Goal: Information Seeking & Learning: Find specific fact

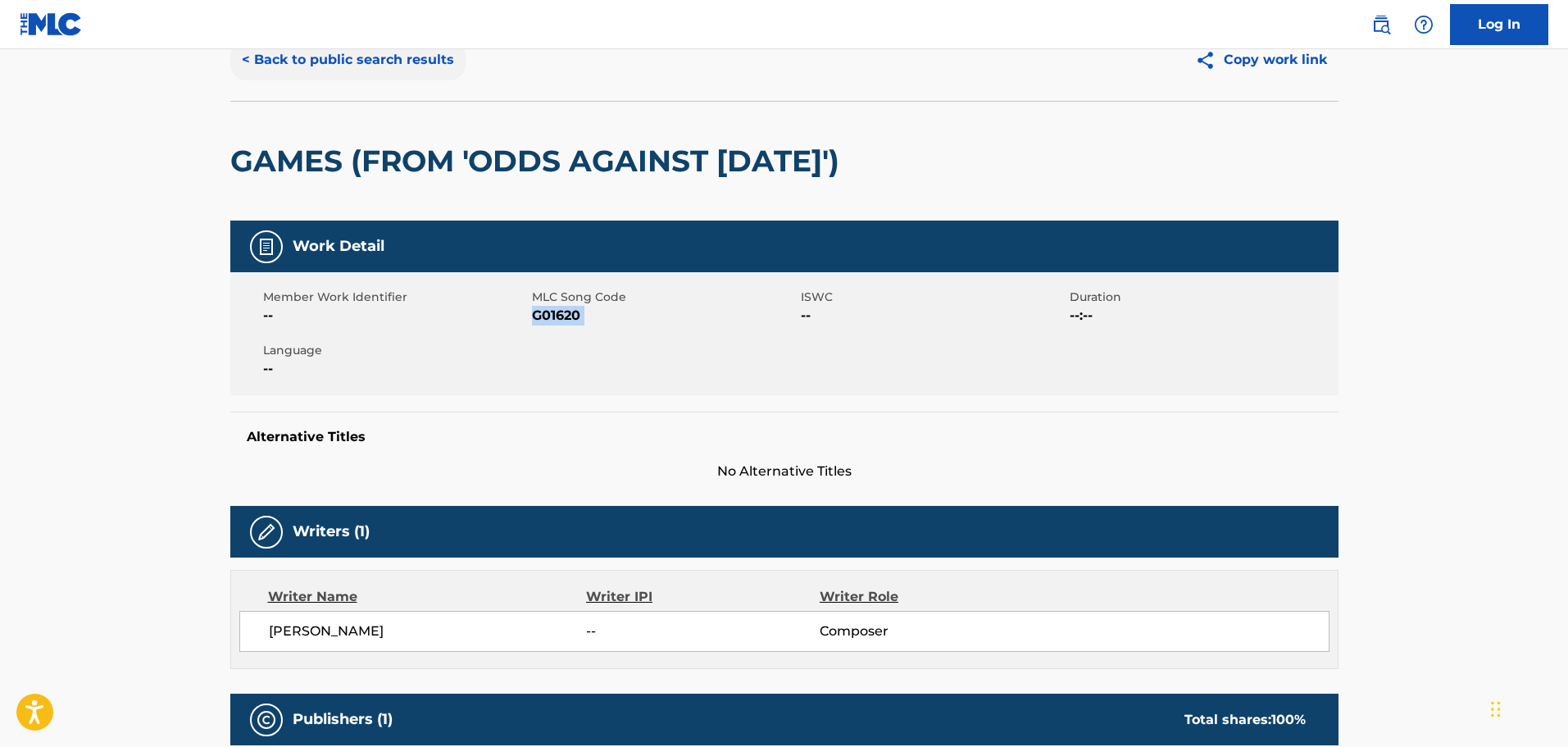
click at [371, 63] on button "< Back to public search results" at bounding box center [348, 60] width 235 height 41
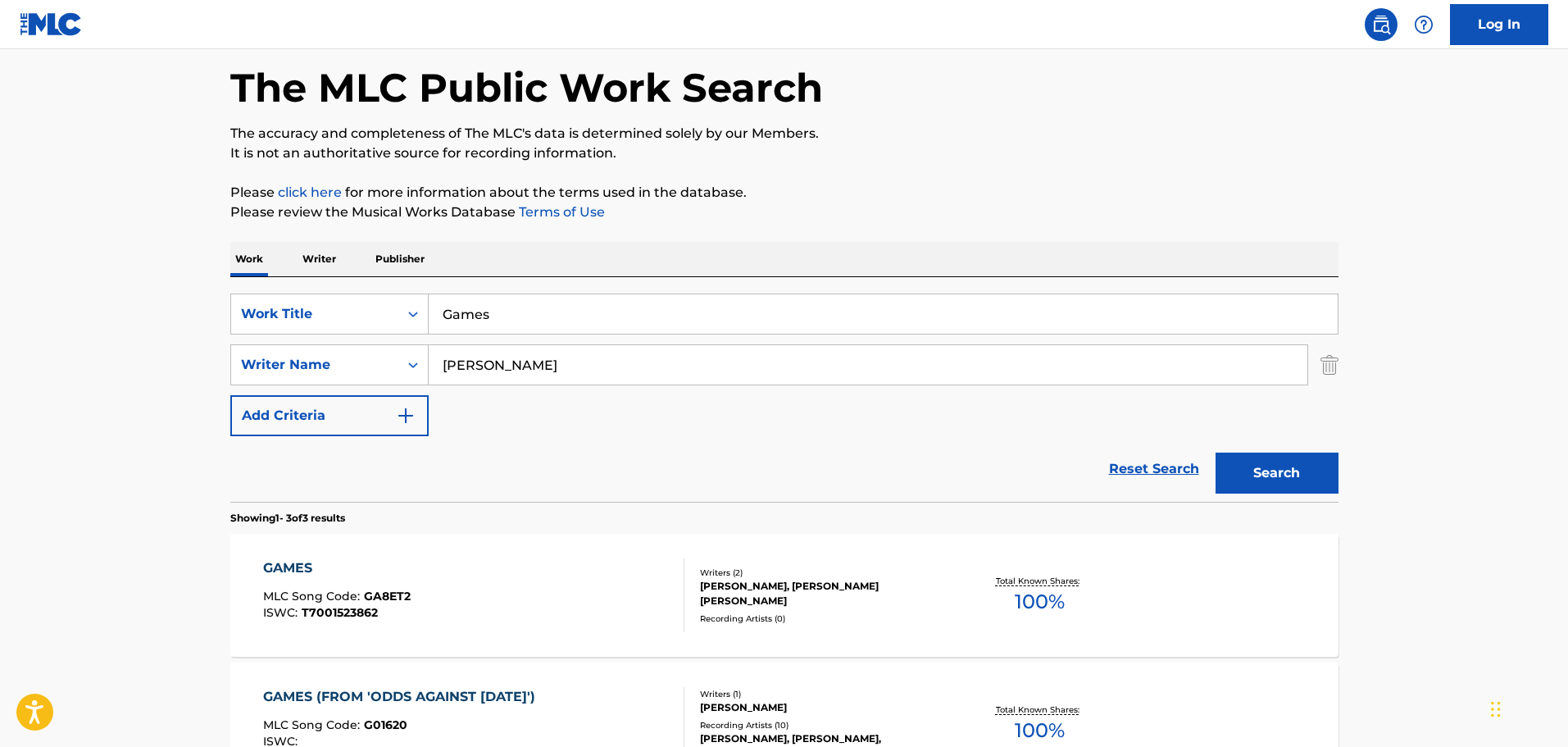
scroll to position [215, 0]
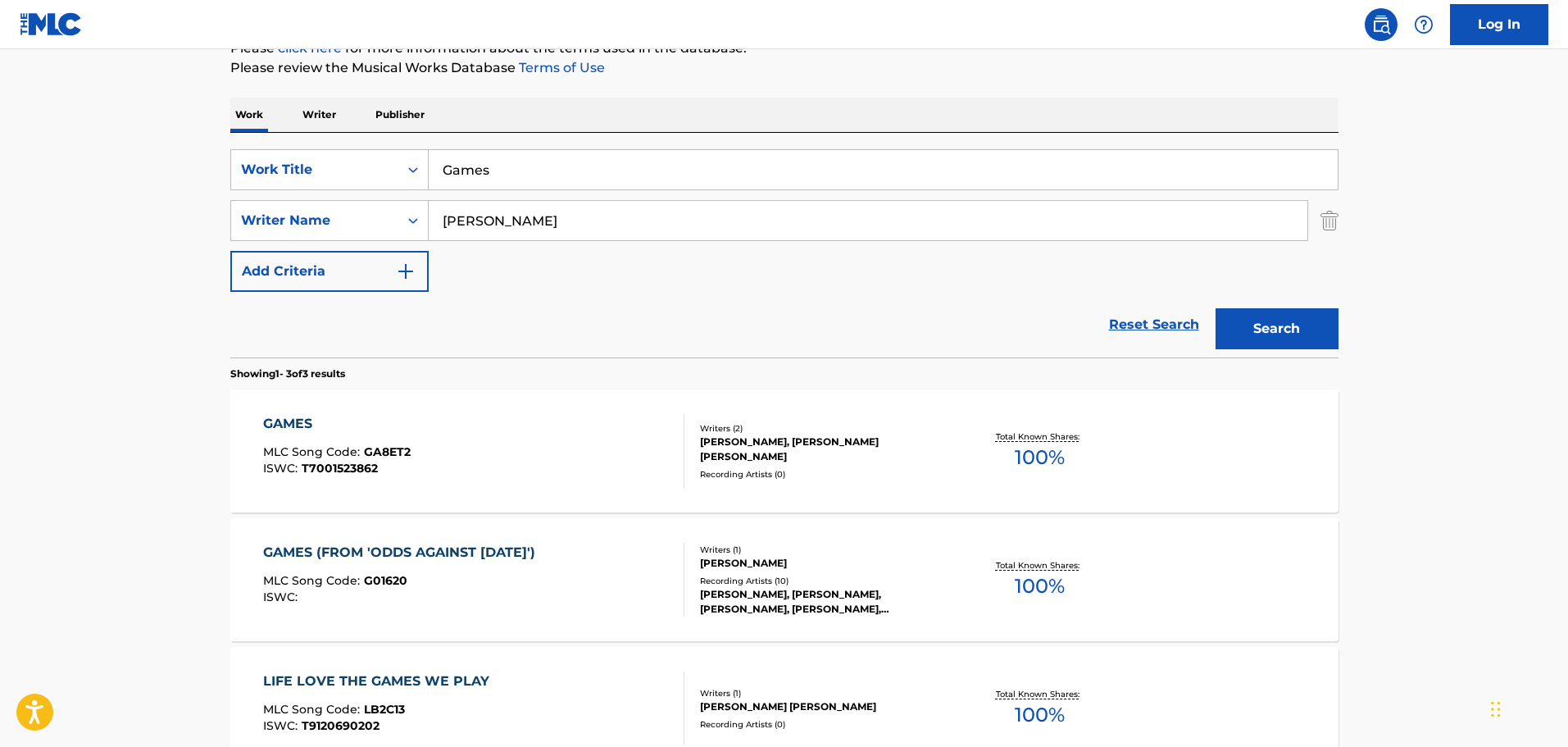
click at [620, 174] on input "Games" at bounding box center [884, 170] width 909 height 39
paste input "Jazz Passengers - In Love"
click at [620, 174] on input "Games" at bounding box center [884, 170] width 909 height 39
click at [636, 178] on input "Jazz Passengers - In Love" at bounding box center [884, 170] width 909 height 39
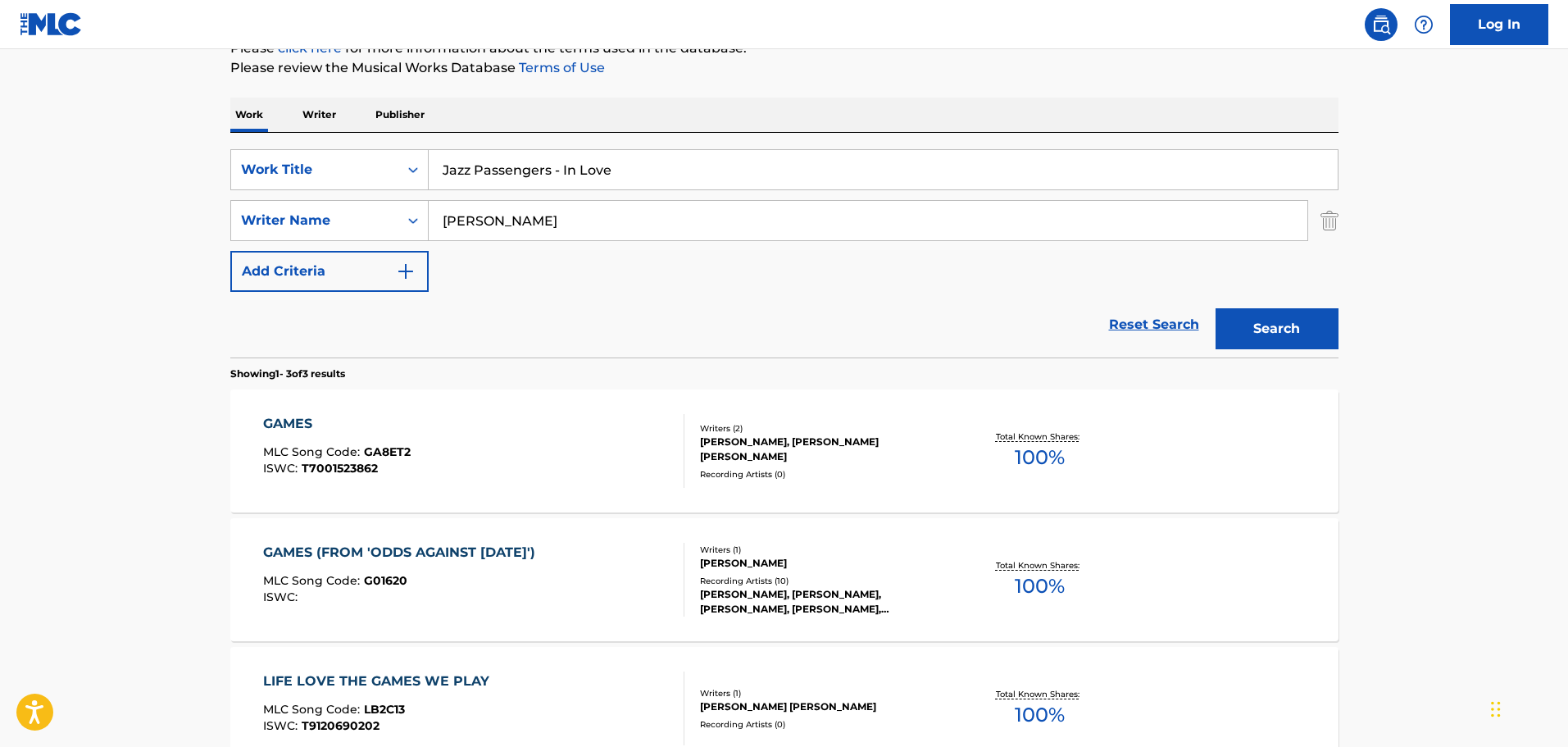
click at [636, 178] on input "Jazz Passengers - In Love" at bounding box center [884, 170] width 909 height 39
click at [785, 174] on input "Jazz Passengers - In Love" at bounding box center [884, 170] width 909 height 39
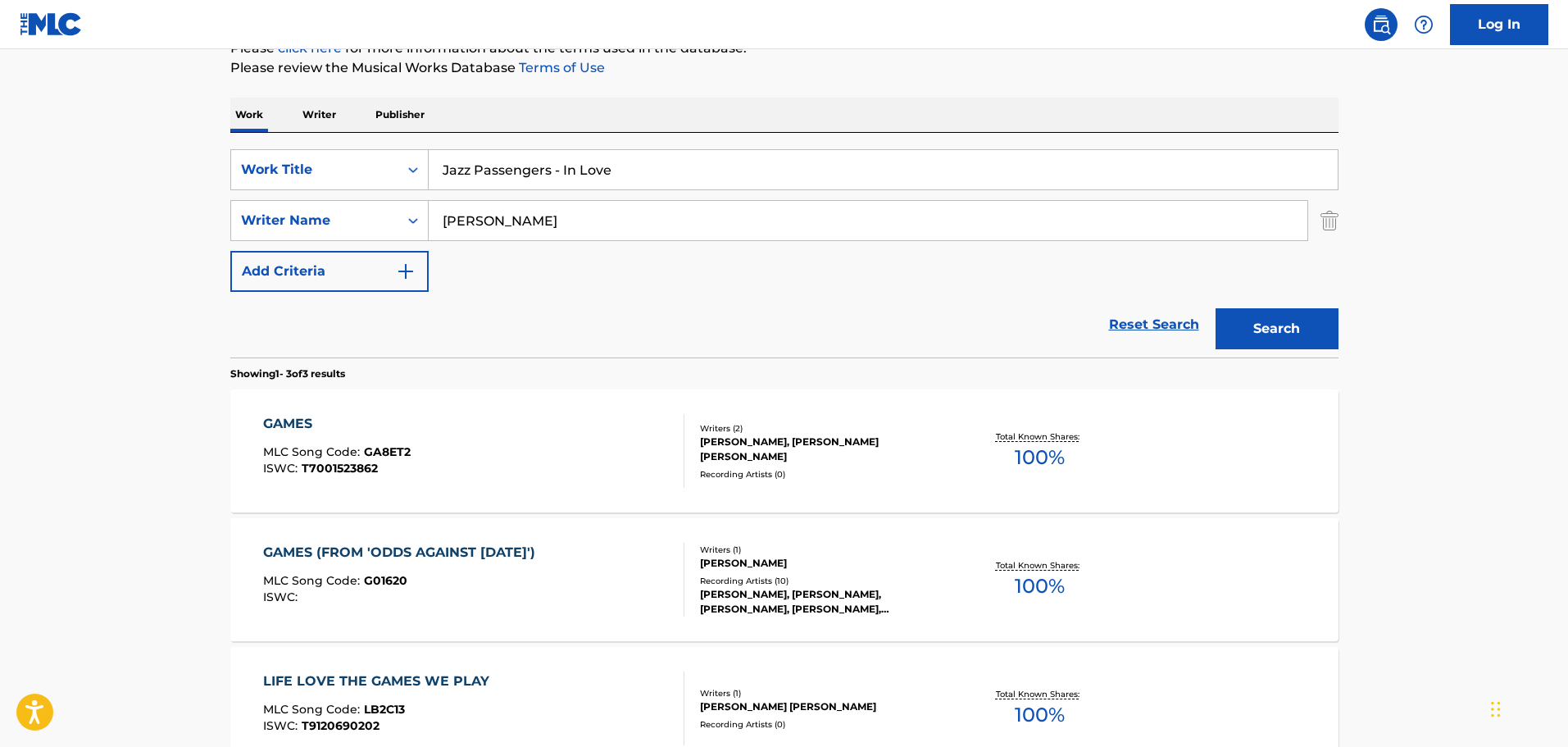
paste input "Think Of M"
type input "Think Of Me"
click at [791, 226] on input "[PERSON_NAME]" at bounding box center [868, 220] width 878 height 39
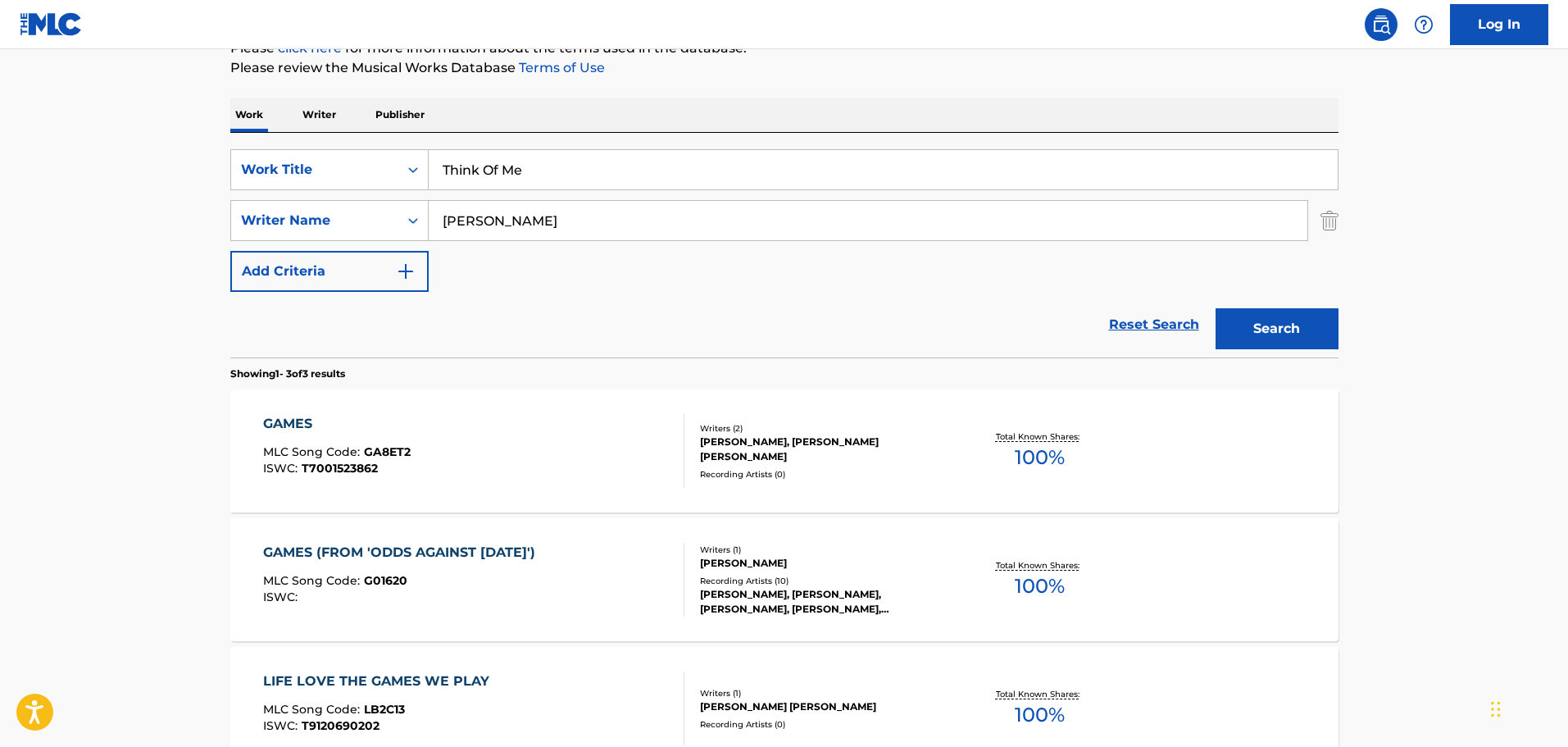
click at [1215, 308] on button "Search" at bounding box center [1276, 328] width 123 height 41
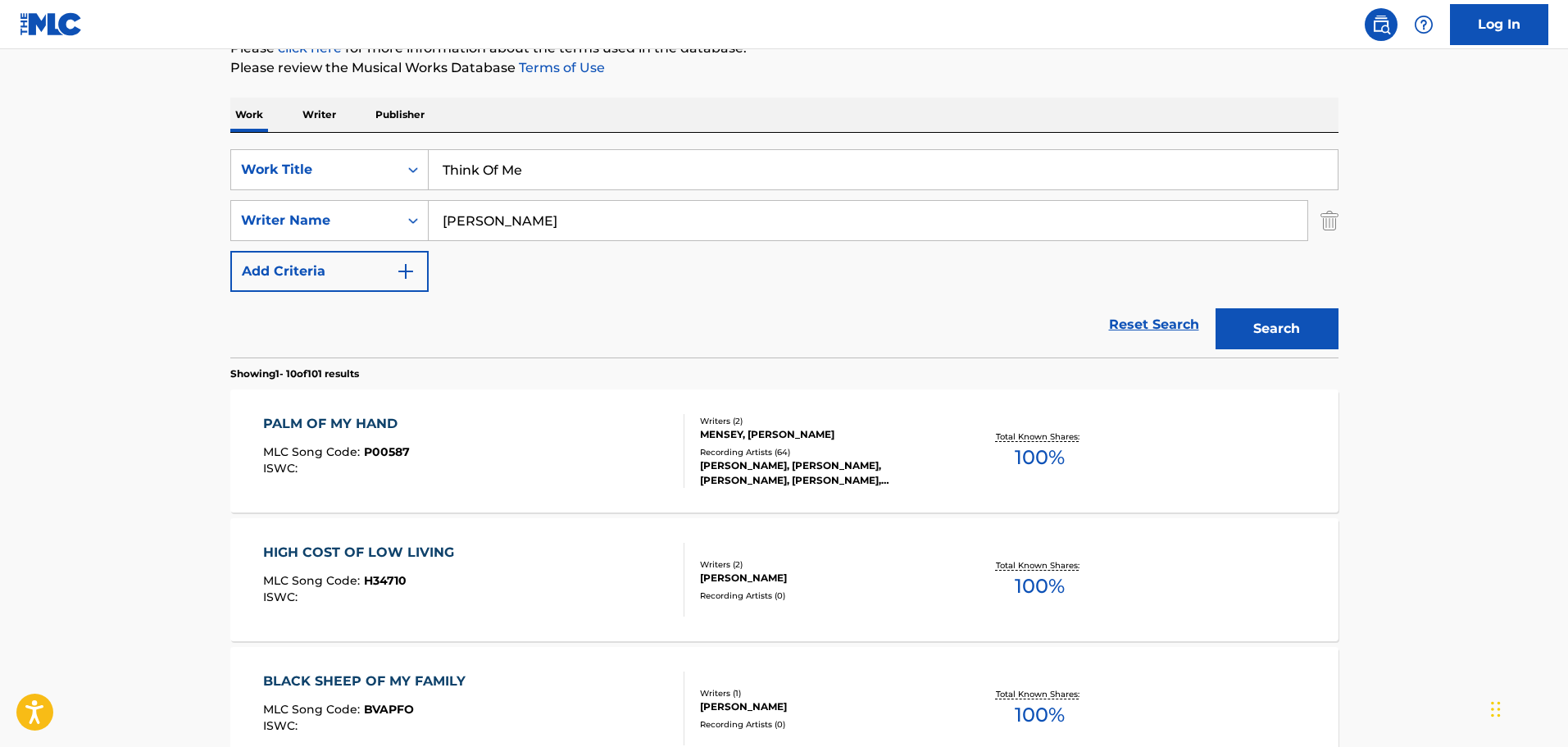
click at [659, 177] on input "Think Of Me" at bounding box center [884, 170] width 909 height 39
click at [662, 230] on input "[PERSON_NAME]" at bounding box center [868, 220] width 878 height 39
type input "Cale"
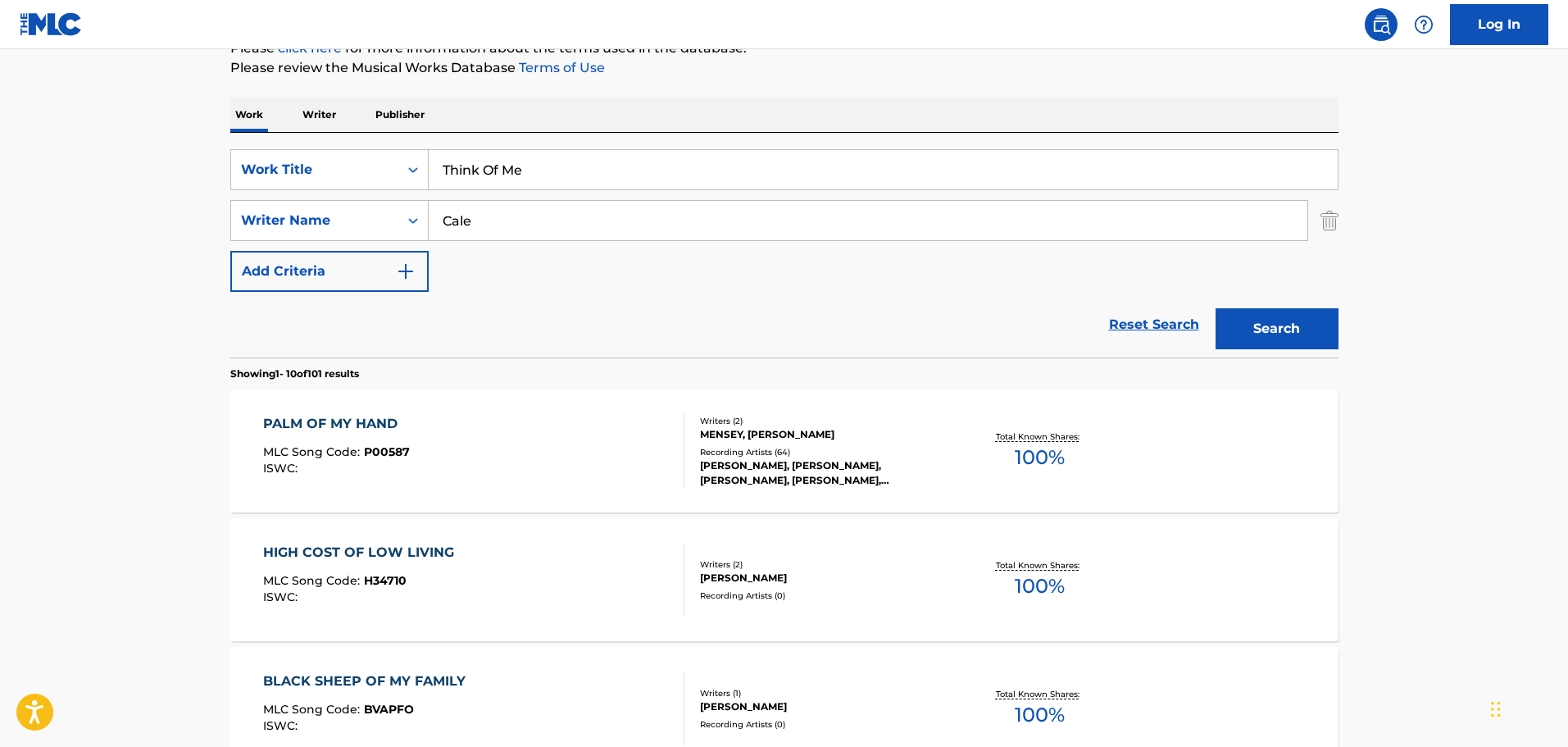
click at [1215, 308] on button "Search" at bounding box center [1276, 328] width 123 height 41
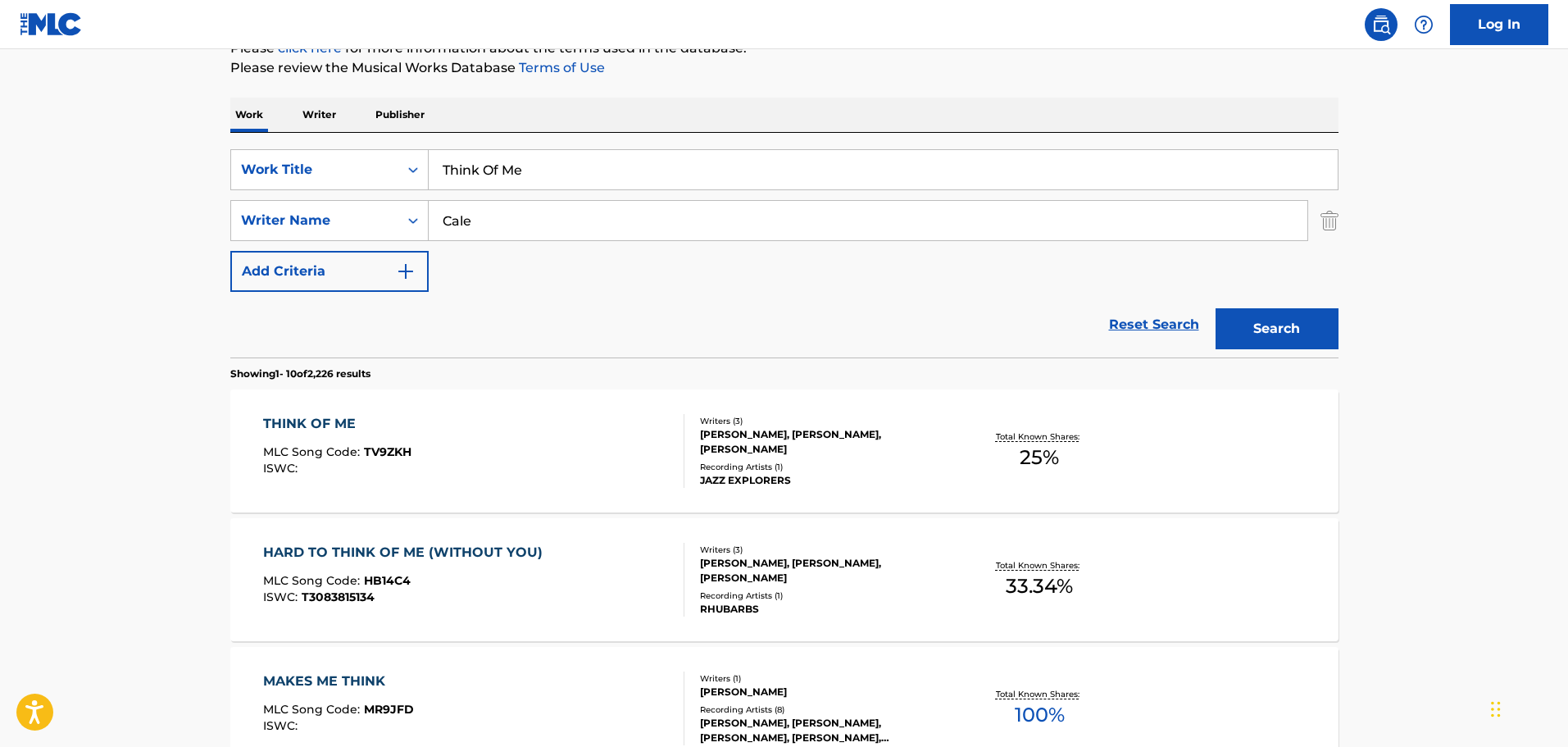
click at [537, 466] on div "THINK OF ME MLC Song Code : TV9ZKH ISWC :" at bounding box center [473, 451] width 421 height 74
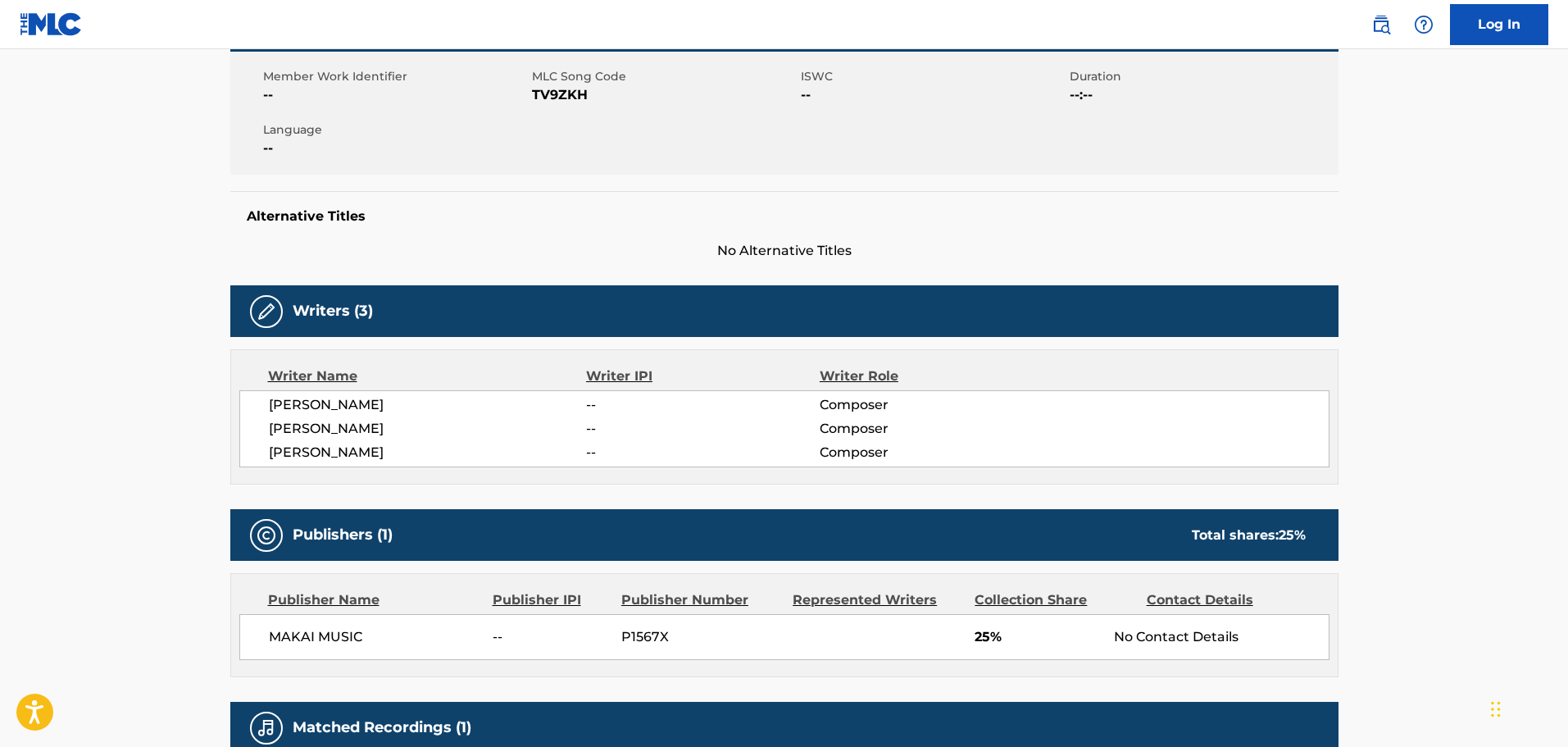
scroll to position [508, 0]
